Goal: Task Accomplishment & Management: Manage account settings

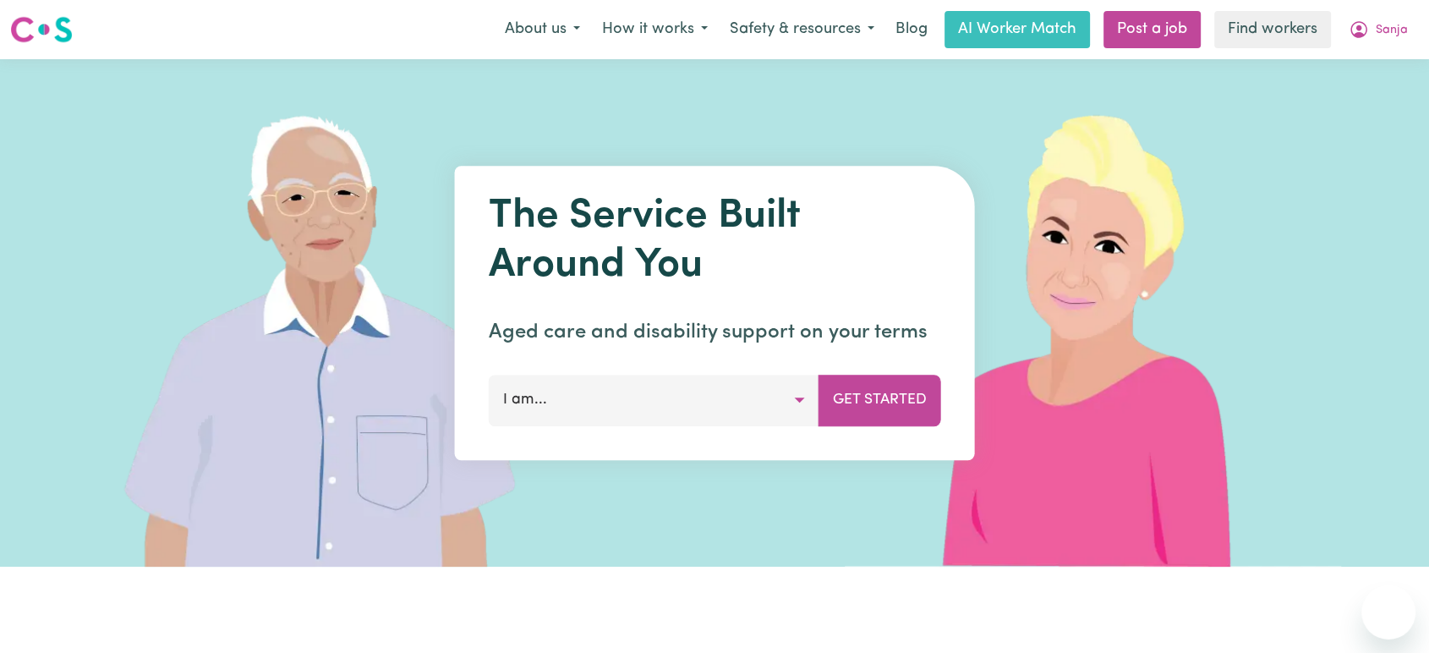
click at [1389, 35] on span "Sanja" at bounding box center [1392, 30] width 32 height 19
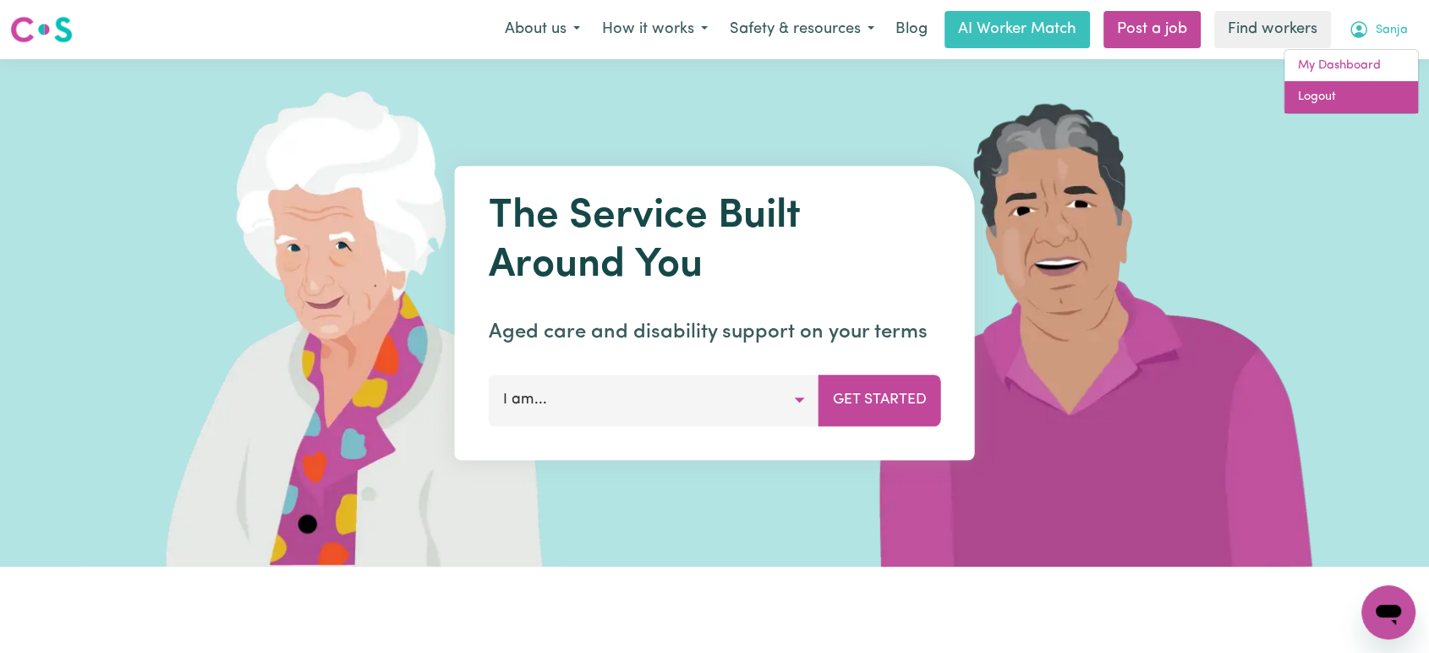
click at [1368, 107] on link "Logout" at bounding box center [1351, 97] width 134 height 32
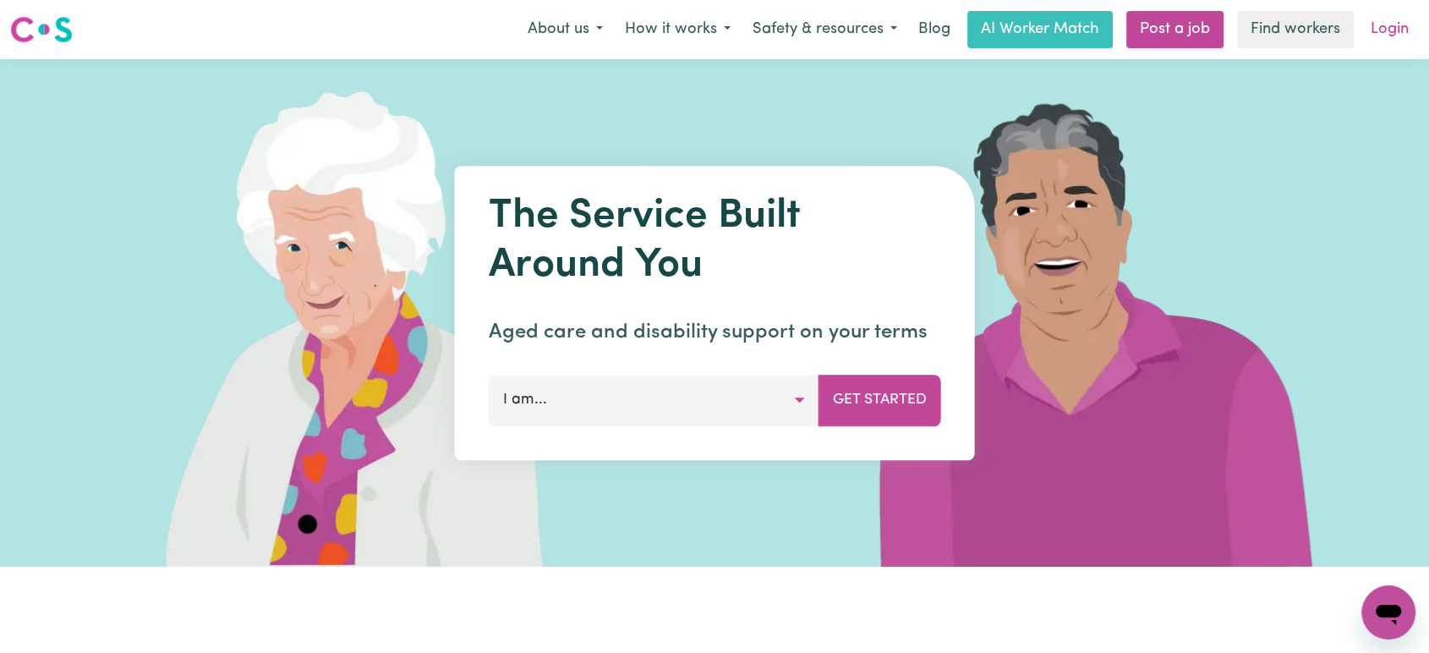
click at [1387, 25] on link "Login" at bounding box center [1389, 29] width 58 height 37
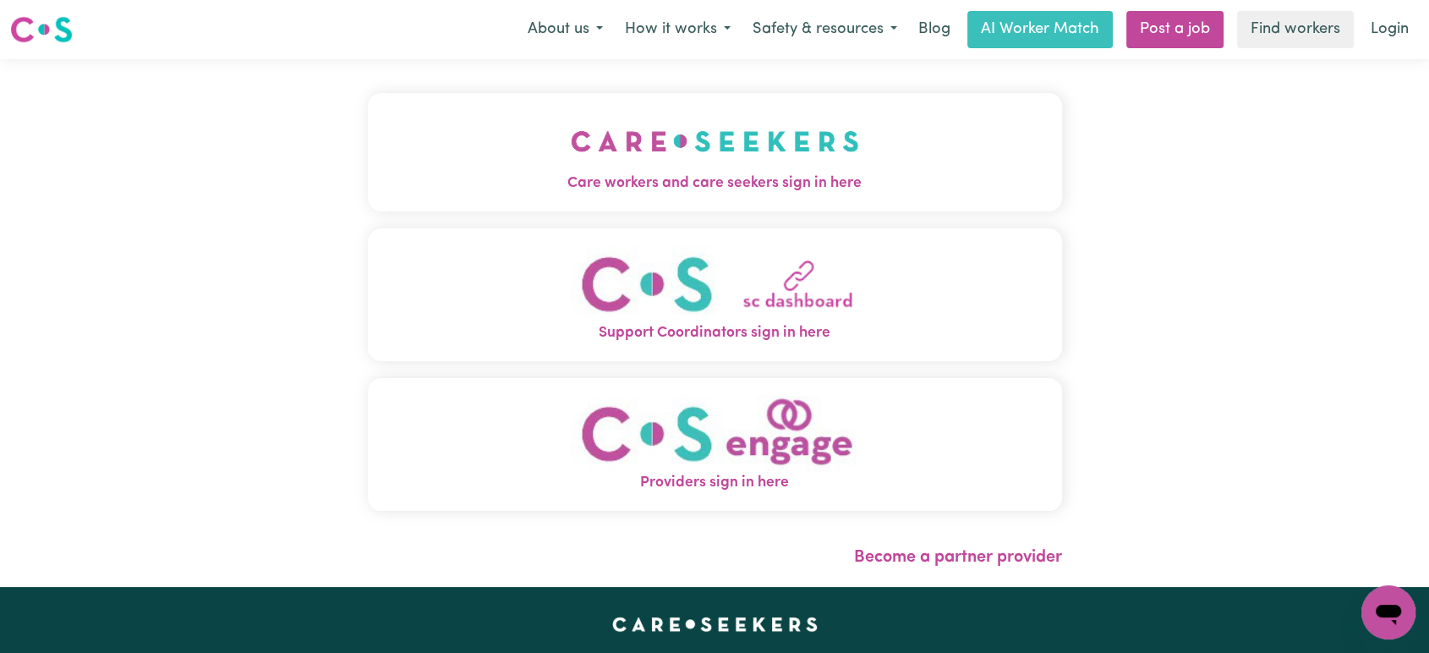
click at [541, 175] on span "Care workers and care seekers sign in here" at bounding box center [715, 183] width 694 height 22
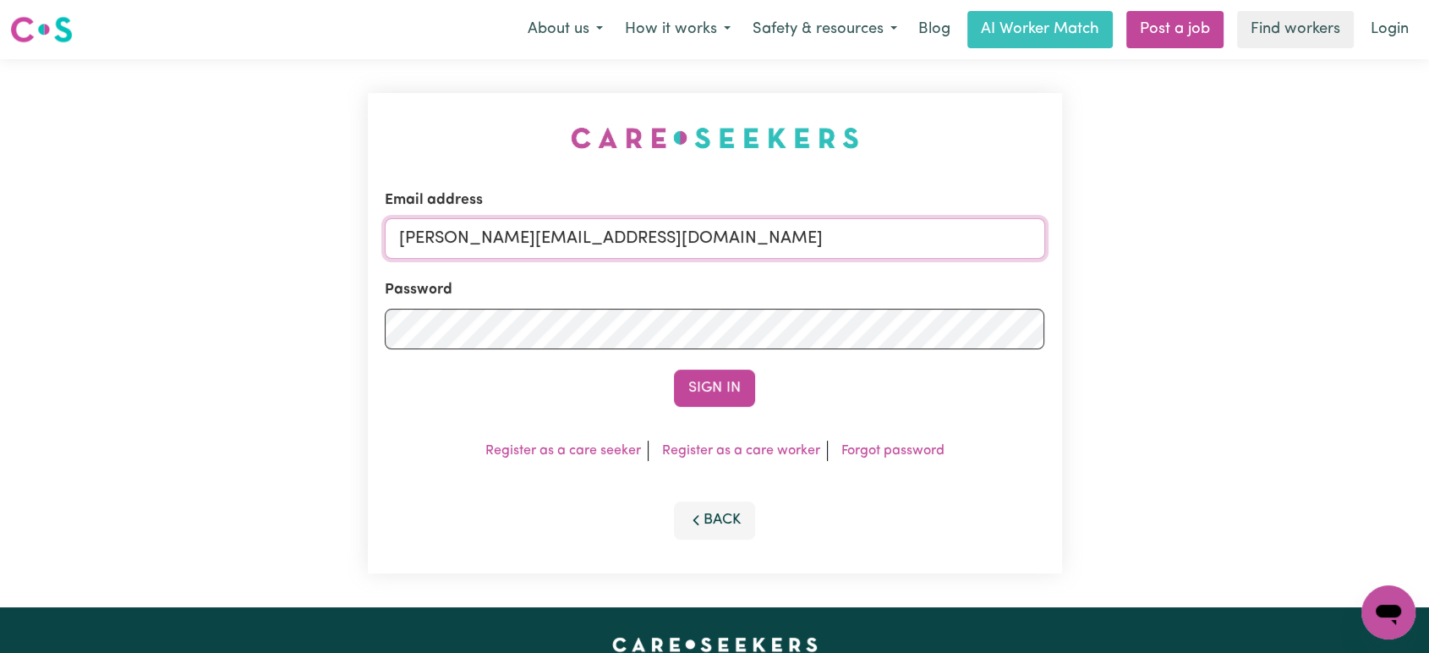
click at [679, 247] on input "[PERSON_NAME][EMAIL_ADDRESS][DOMAIN_NAME]" at bounding box center [715, 238] width 660 height 41
drag, startPoint x: 803, startPoint y: 246, endPoint x: 482, endPoint y: 243, distance: 321.3
click at [482, 243] on input "[EMAIL_ADDRESS][DOMAIN_NAME]" at bounding box center [715, 238] width 660 height 41
click at [674, 369] on button "Sign In" at bounding box center [714, 387] width 81 height 37
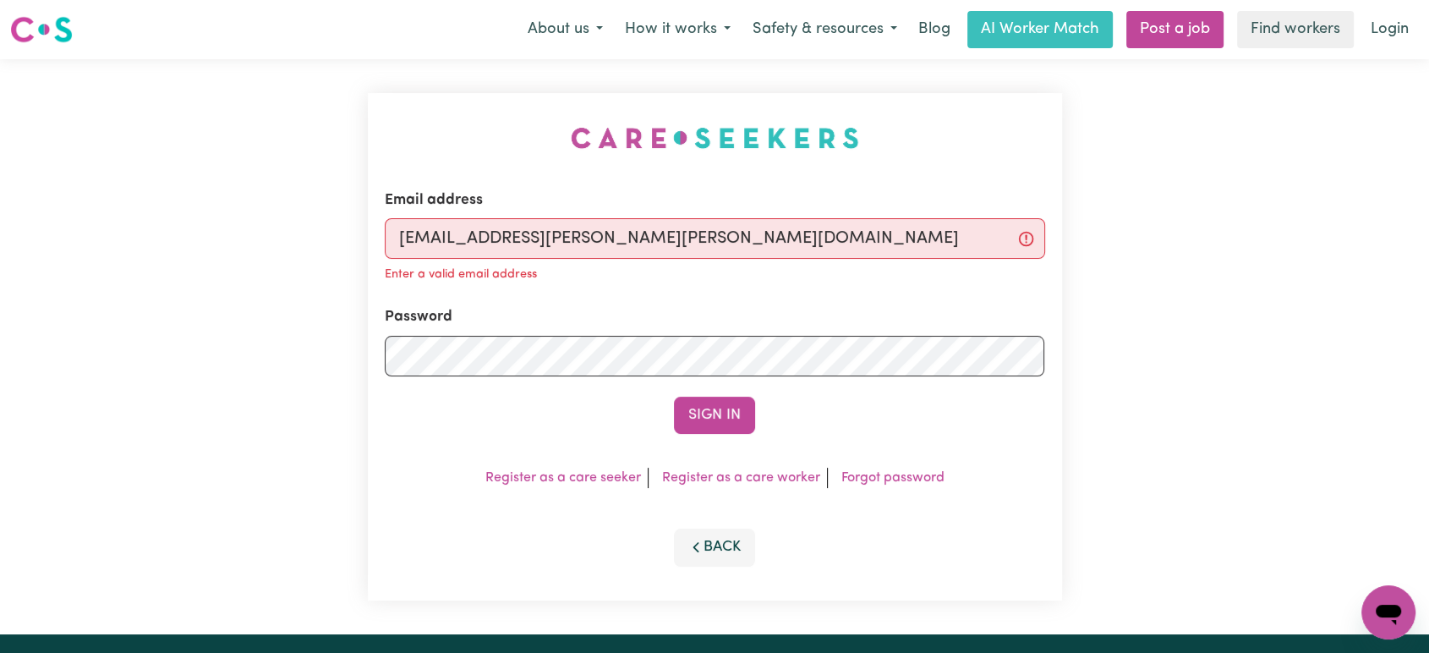
type input "[EMAIL_ADDRESS][PERSON_NAME][PERSON_NAME][DOMAIN_NAME]"
click at [674, 397] on button "Sign In" at bounding box center [714, 415] width 81 height 37
